Goal: Find specific page/section: Find specific page/section

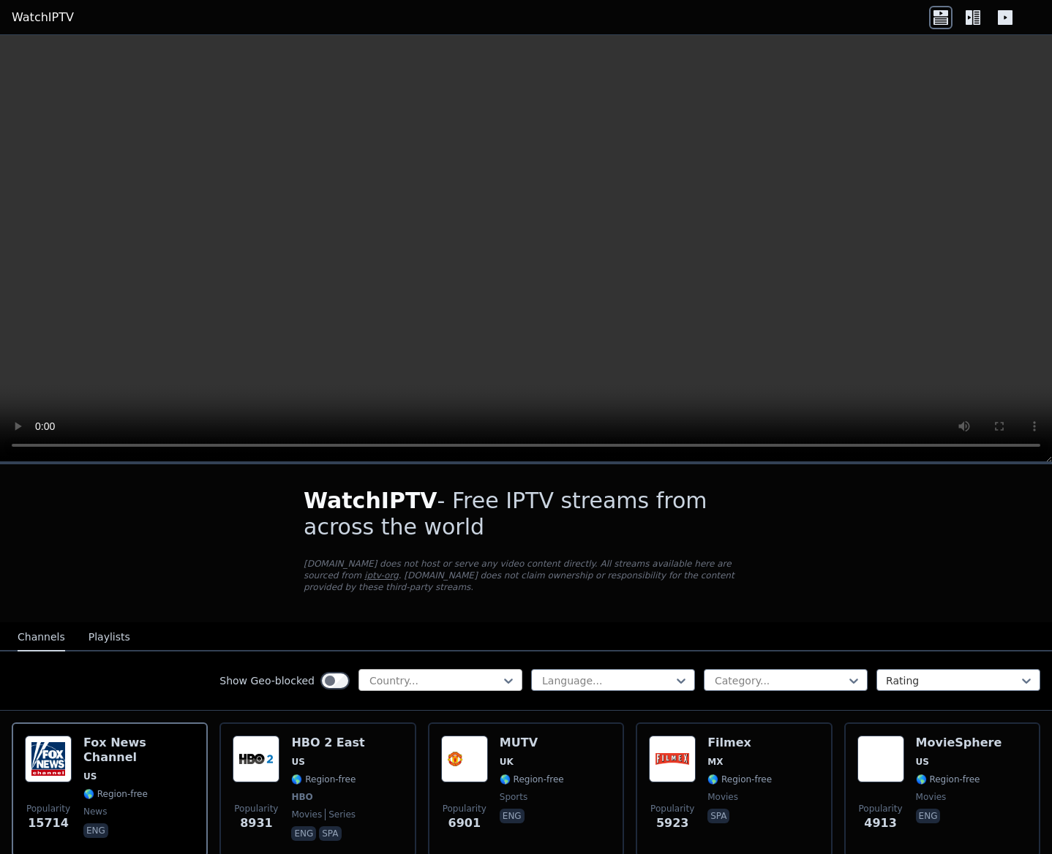
click at [431, 674] on div at bounding box center [434, 681] width 133 height 15
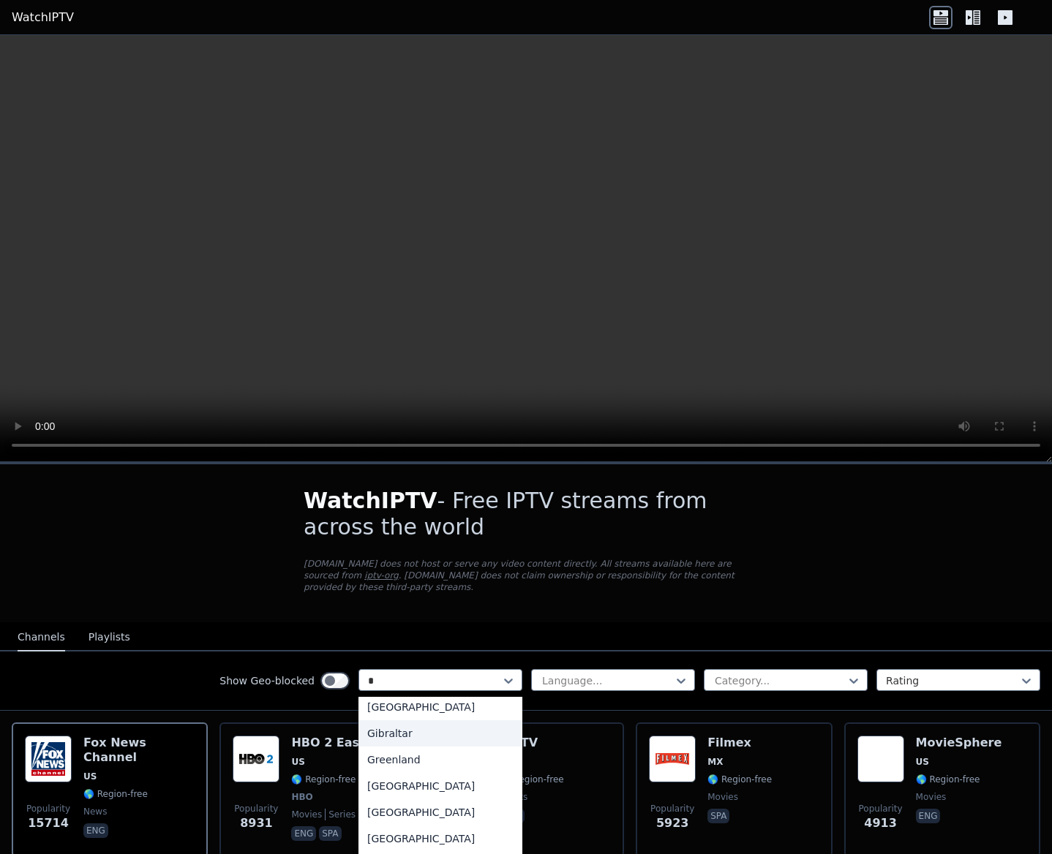
type input "**"
click at [433, 699] on div "[GEOGRAPHIC_DATA]" at bounding box center [440, 712] width 164 height 26
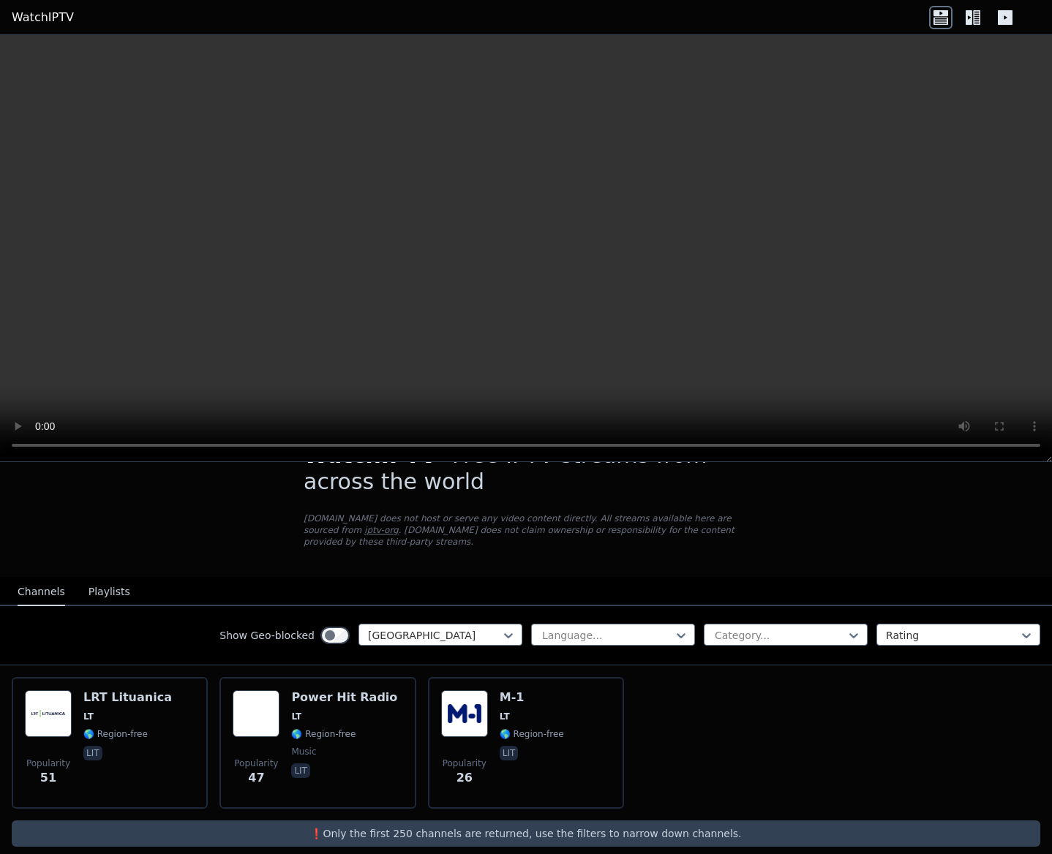
scroll to position [50, 0]
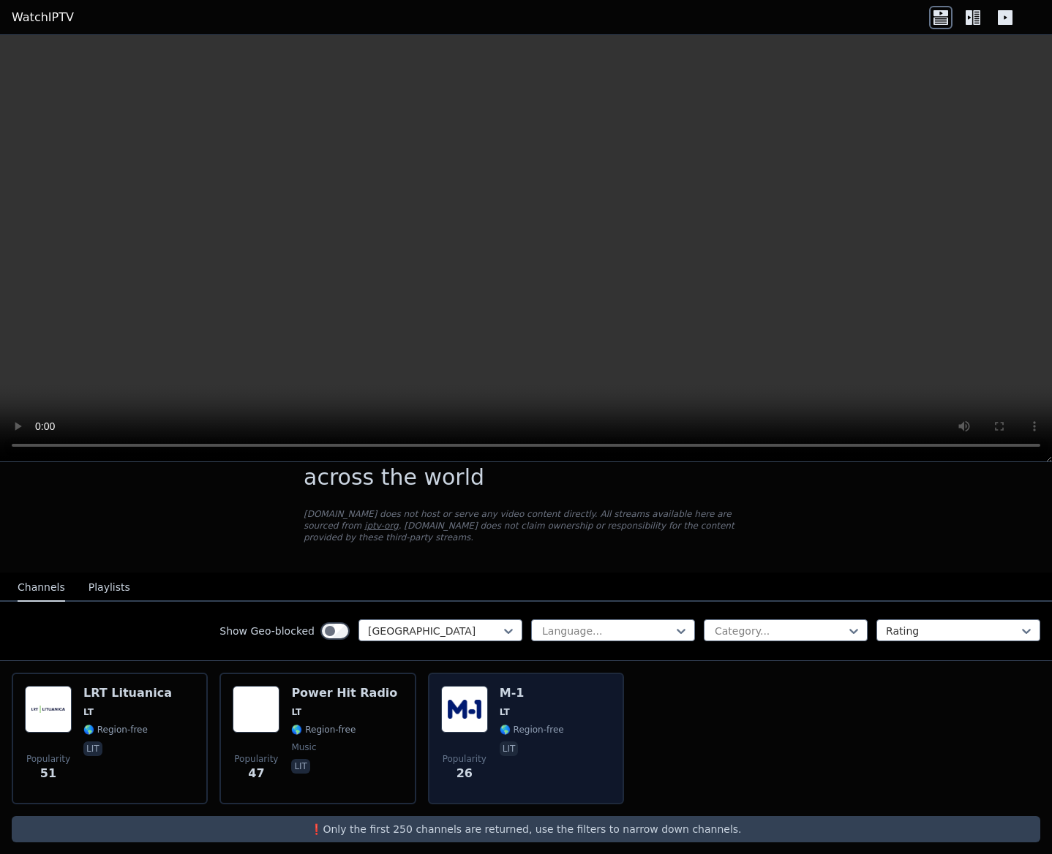
click at [546, 688] on div "M-1 LT 🌎 Region-free lit" at bounding box center [532, 738] width 64 height 105
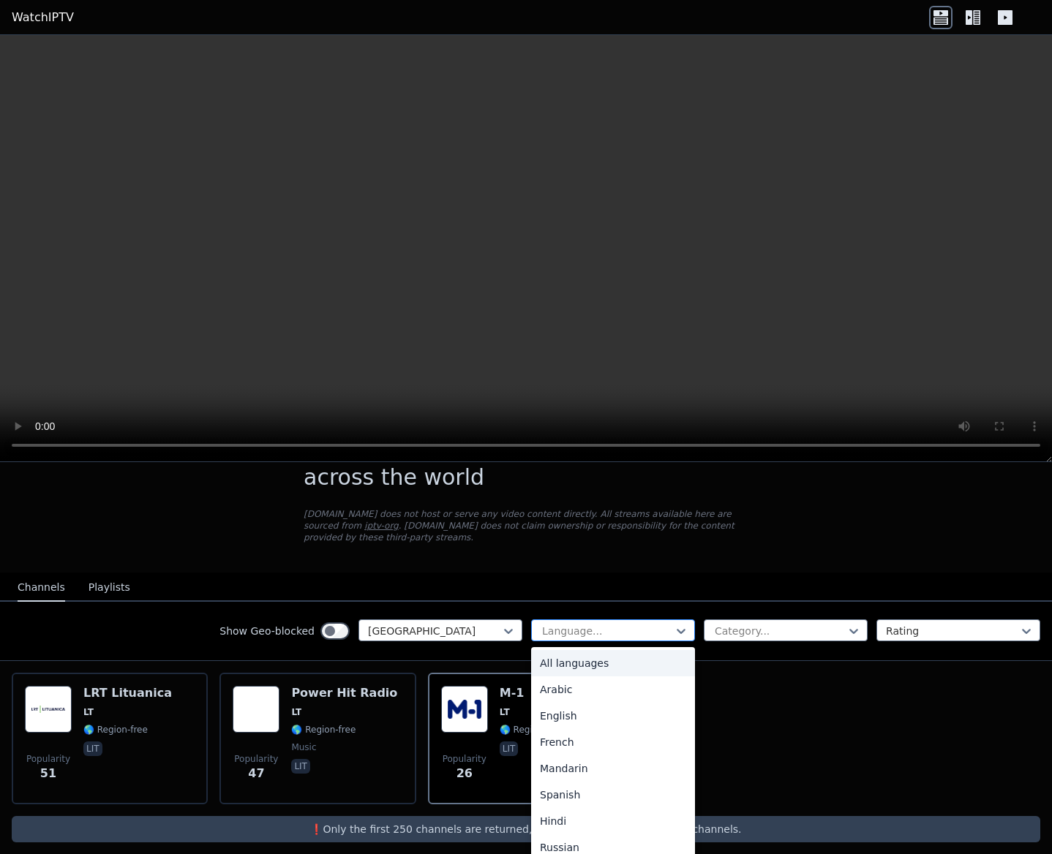
click at [603, 624] on div at bounding box center [607, 631] width 133 height 15
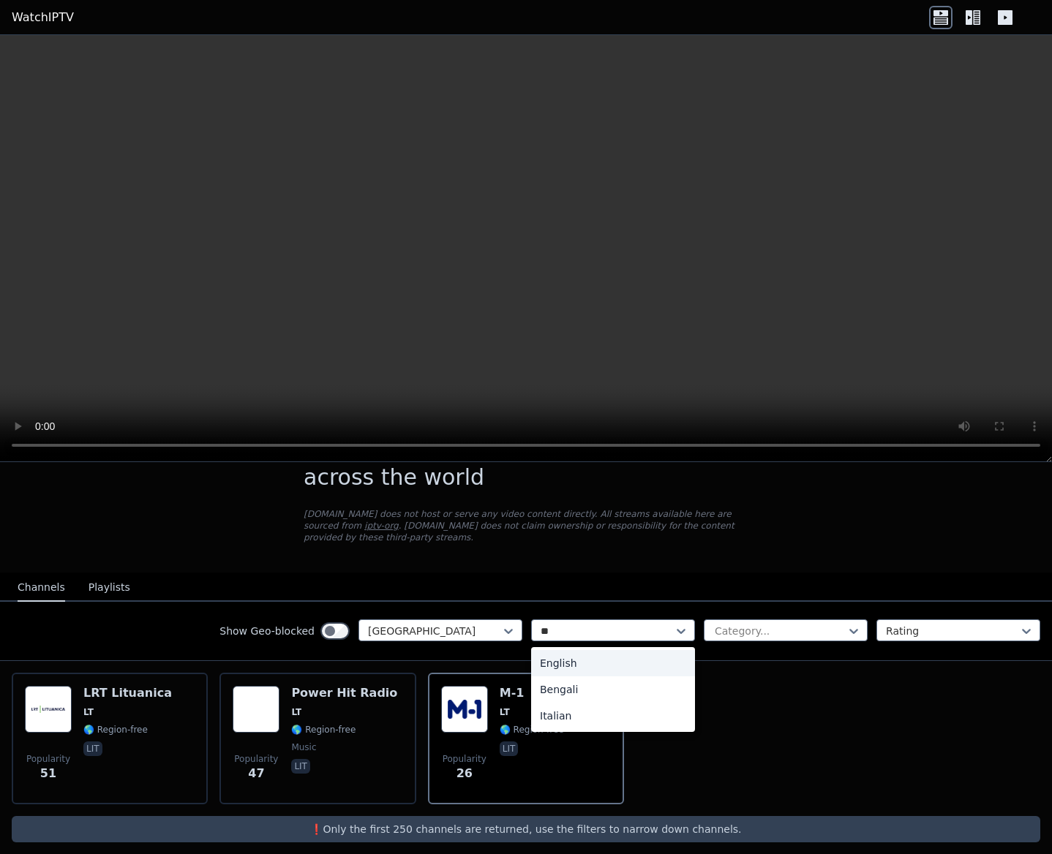
type input "*"
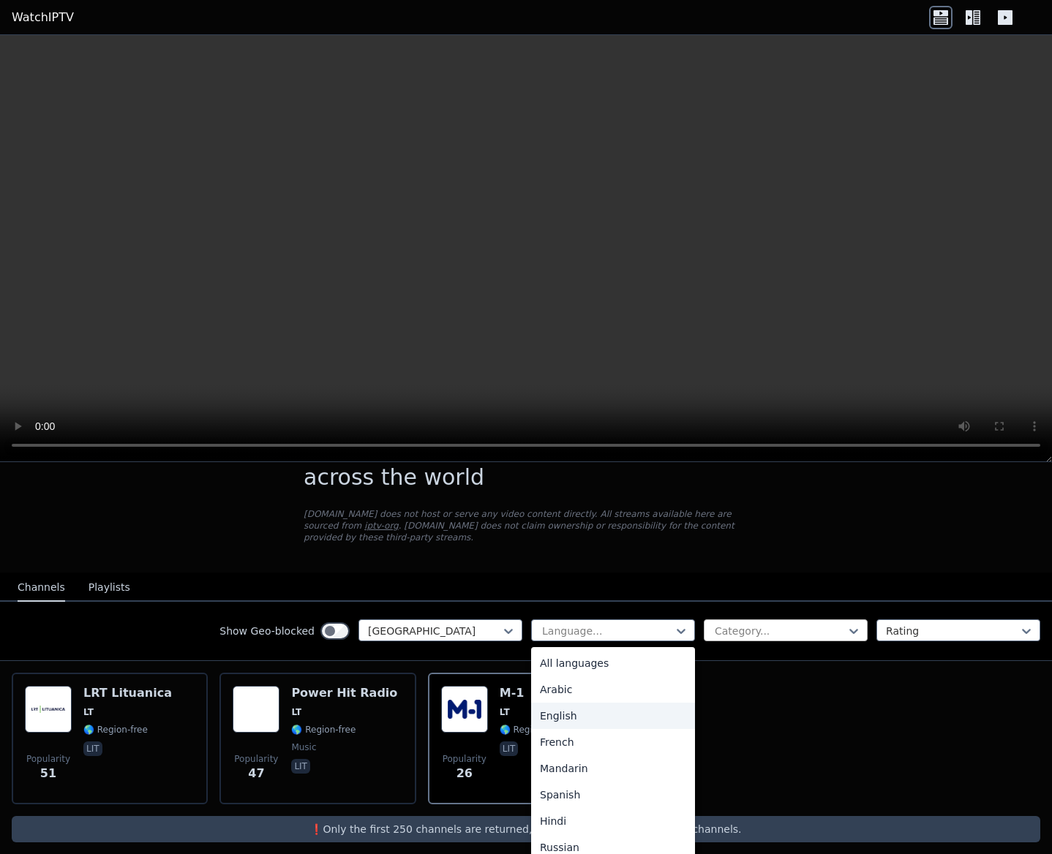
click at [734, 624] on div at bounding box center [779, 631] width 133 height 15
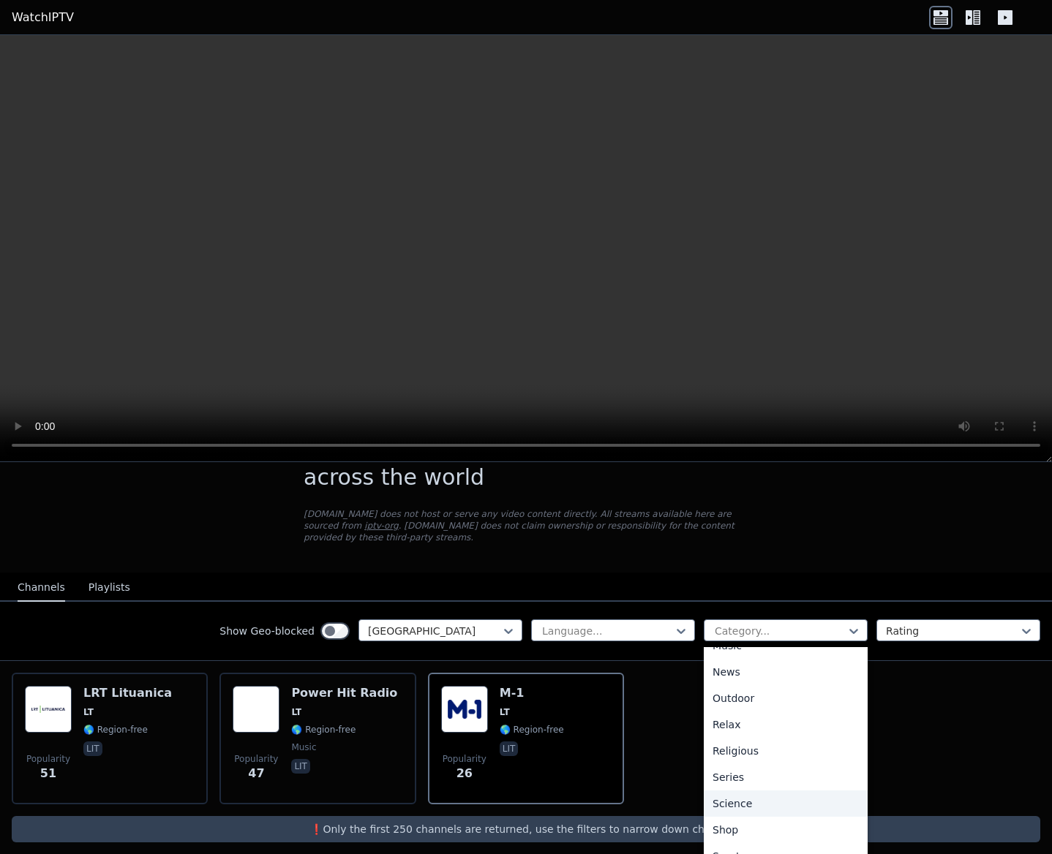
scroll to position [504, 0]
click at [744, 783] on div "Sports" at bounding box center [786, 791] width 164 height 26
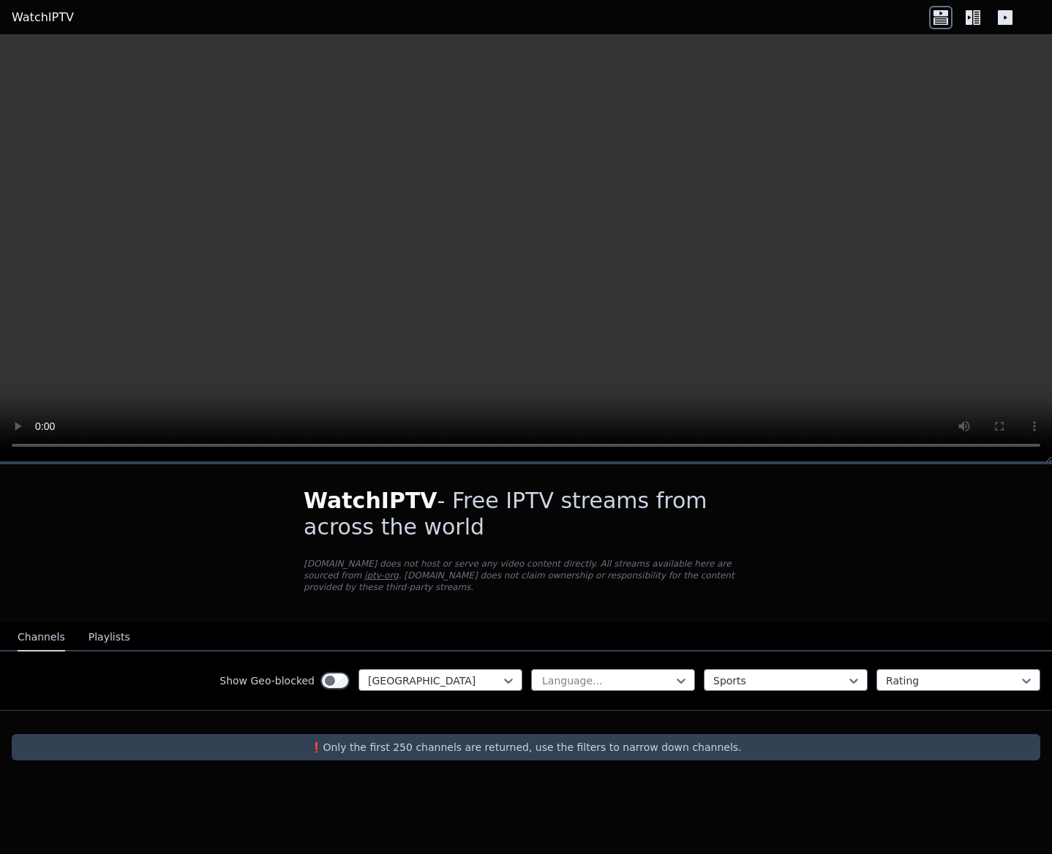
click at [106, 627] on button "Playlists" at bounding box center [110, 638] width 42 height 28
